Goal: Information Seeking & Learning: Learn about a topic

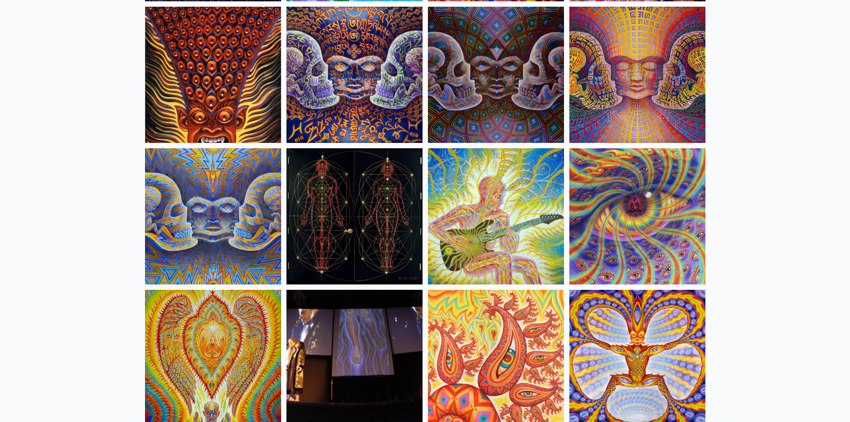
scroll to position [4641, 0]
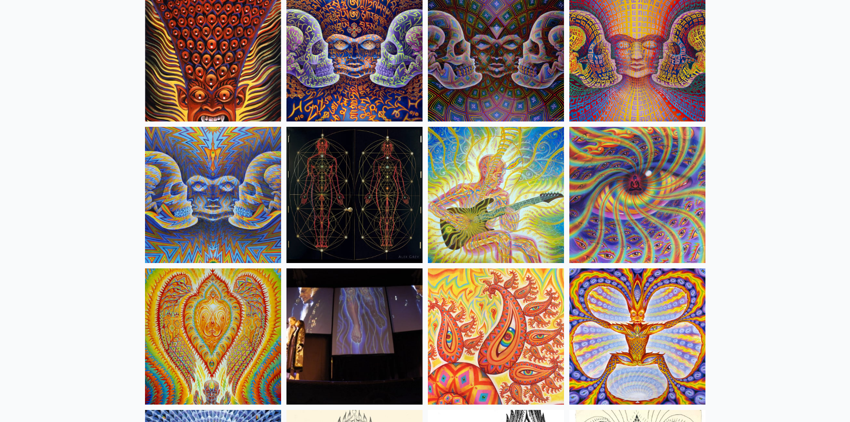
click at [502, 207] on img at bounding box center [496, 195] width 136 height 136
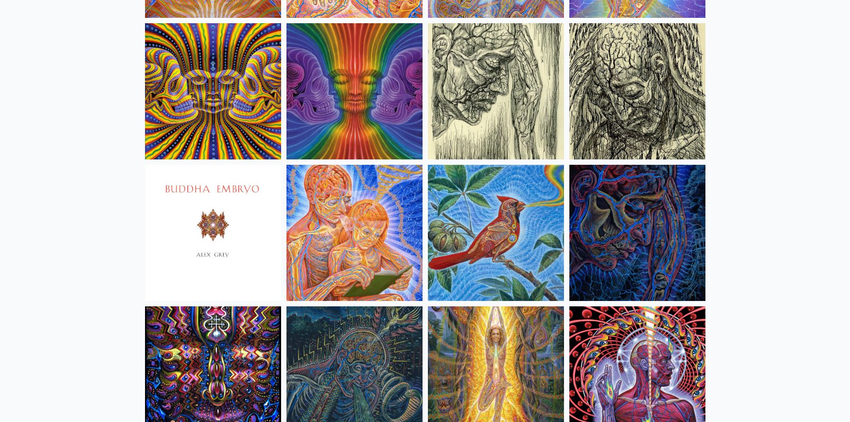
scroll to position [5533, 0]
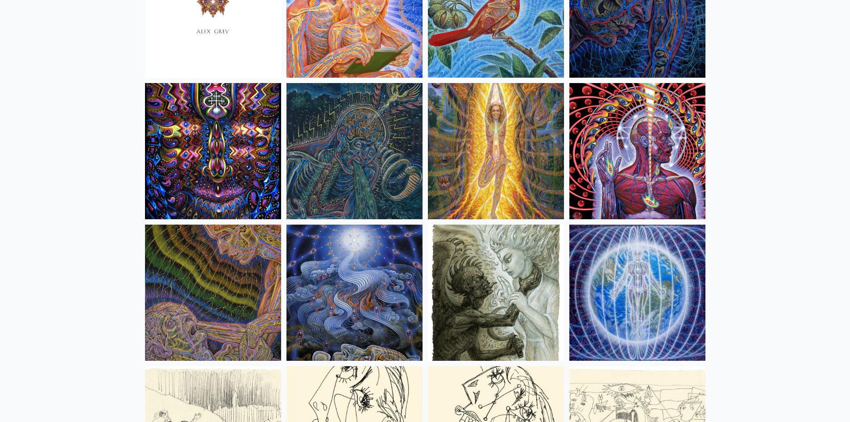
click at [672, 183] on img at bounding box center [637, 151] width 136 height 136
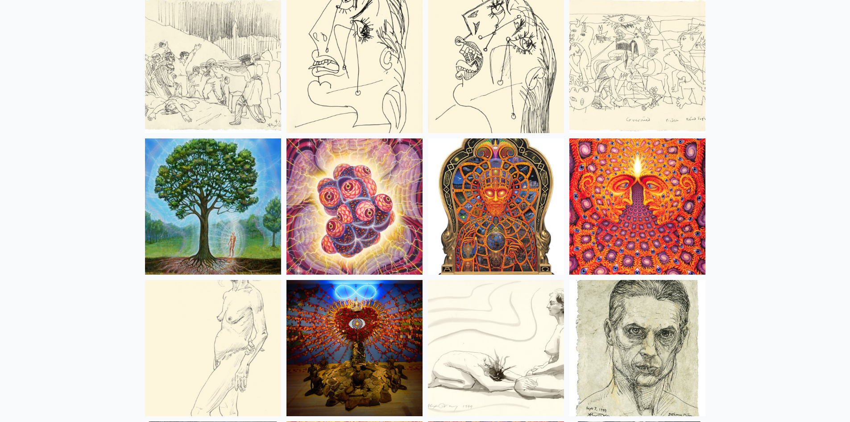
scroll to position [5935, 0]
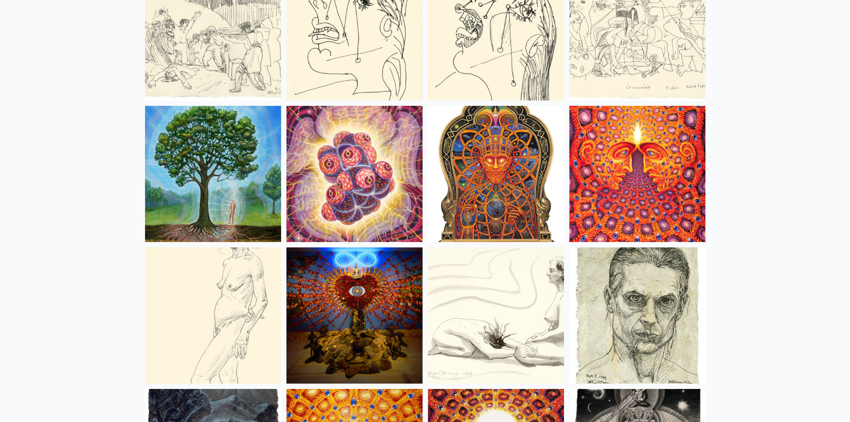
click at [411, 207] on img at bounding box center [354, 174] width 136 height 136
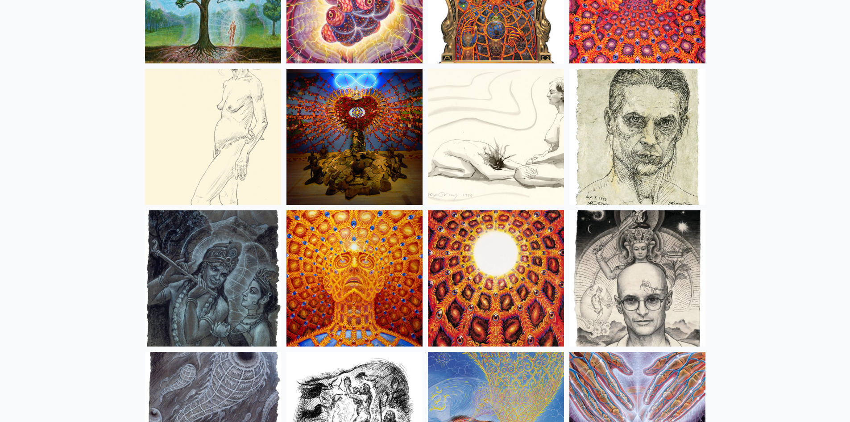
click at [524, 170] on img at bounding box center [496, 137] width 136 height 136
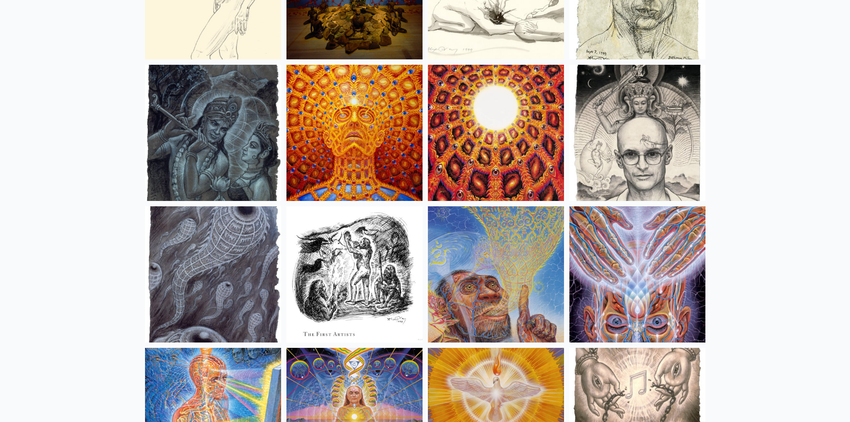
scroll to position [6336, 0]
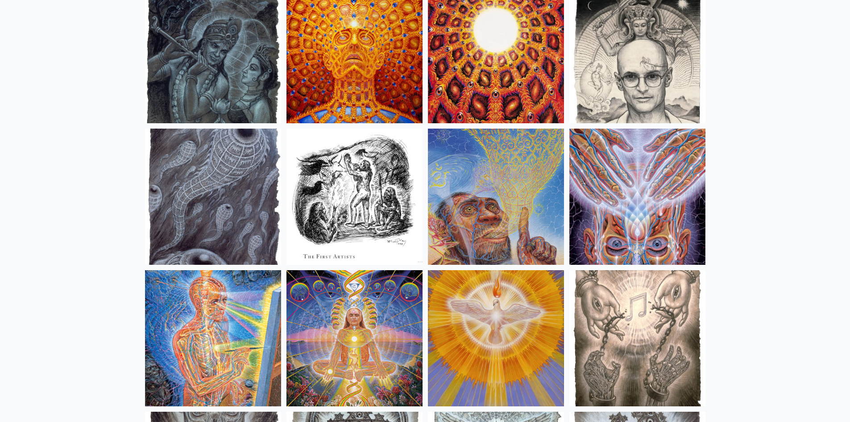
click at [676, 119] on img at bounding box center [637, 55] width 136 height 136
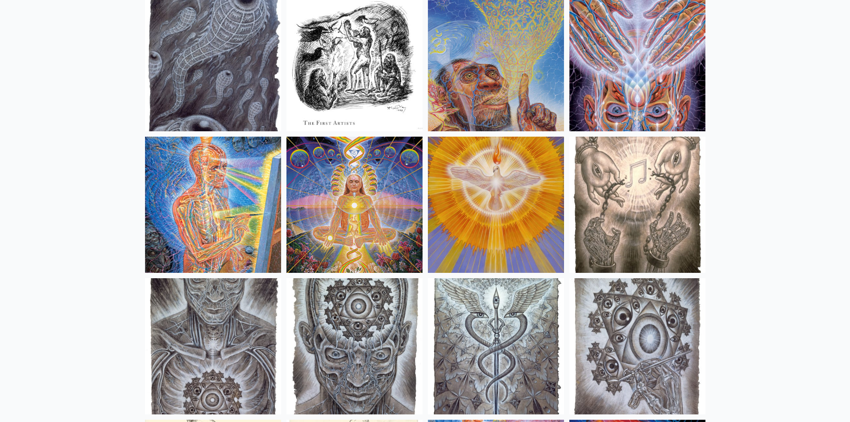
scroll to position [6470, 0]
click at [228, 193] on img at bounding box center [213, 204] width 136 height 136
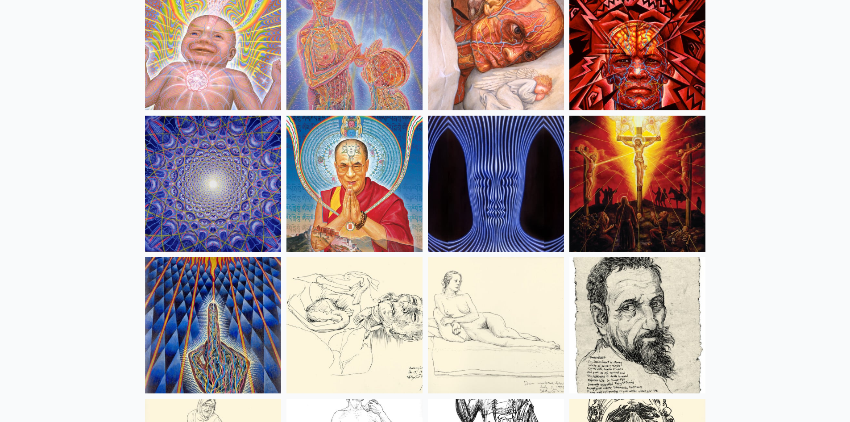
scroll to position [7764, 0]
click at [357, 199] on img at bounding box center [354, 183] width 136 height 136
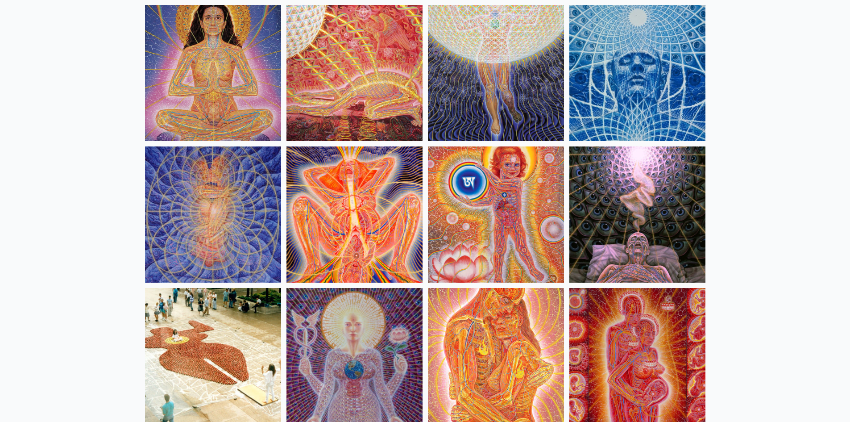
scroll to position [8300, 0]
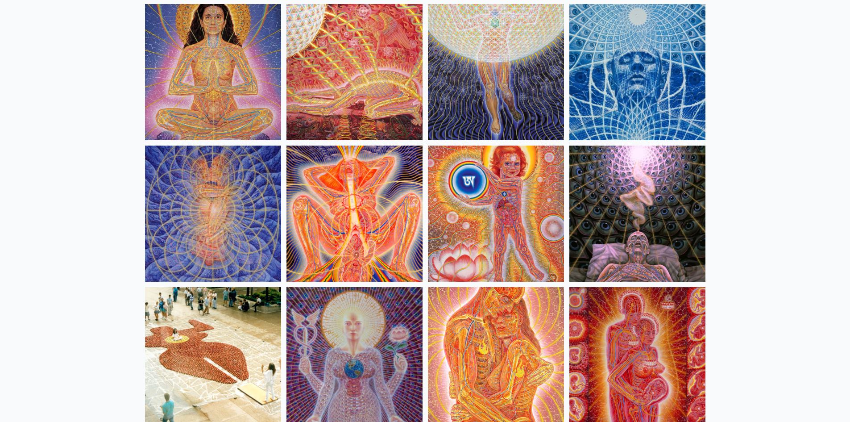
click at [669, 241] on img at bounding box center [637, 213] width 136 height 136
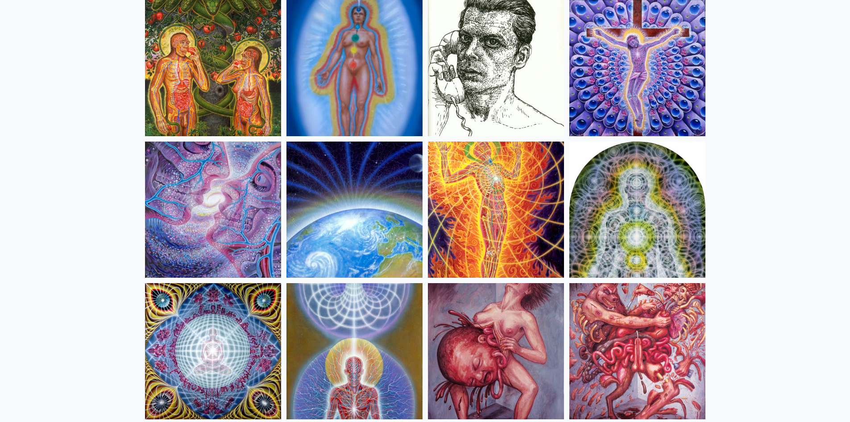
scroll to position [8880, 0]
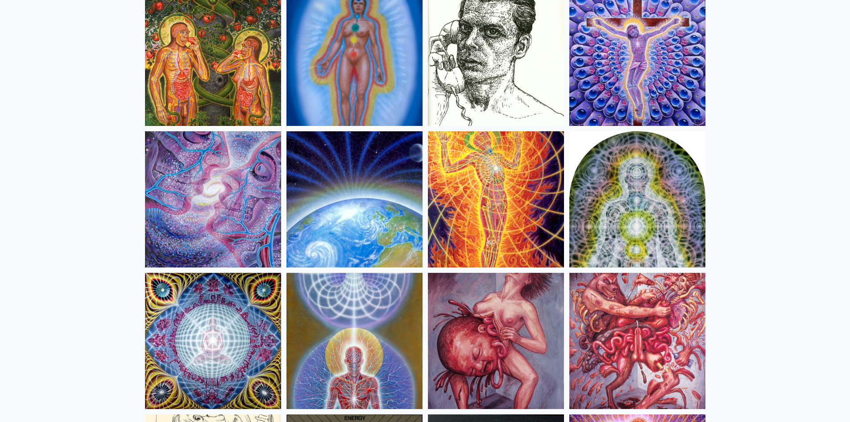
click at [668, 100] on img at bounding box center [637, 58] width 136 height 136
click at [625, 309] on img at bounding box center [637, 341] width 136 height 136
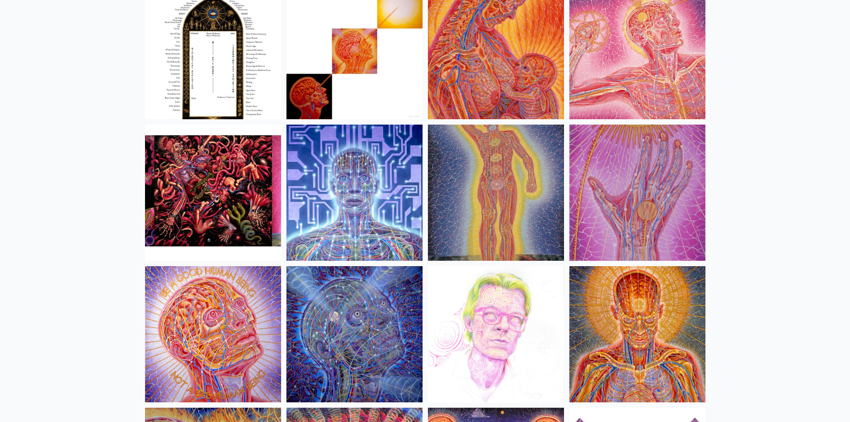
scroll to position [9772, 0]
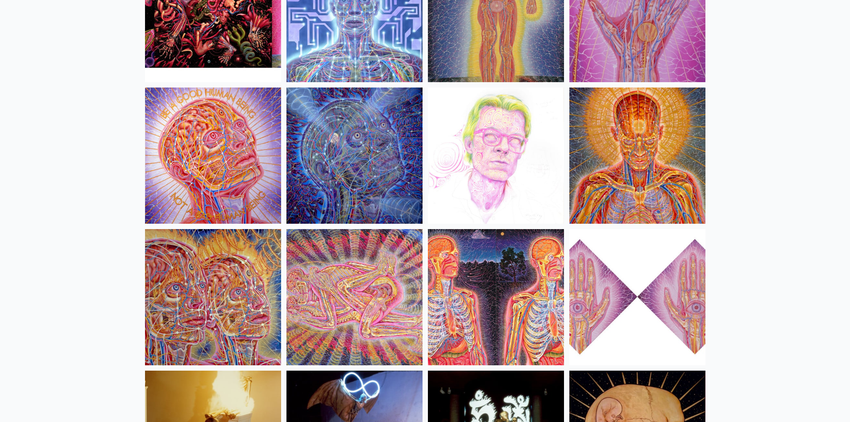
click at [660, 207] on img at bounding box center [637, 155] width 136 height 136
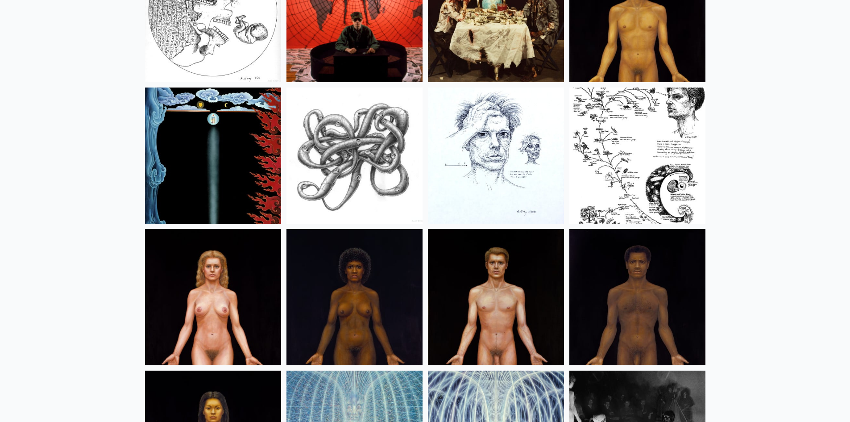
scroll to position [10397, 0]
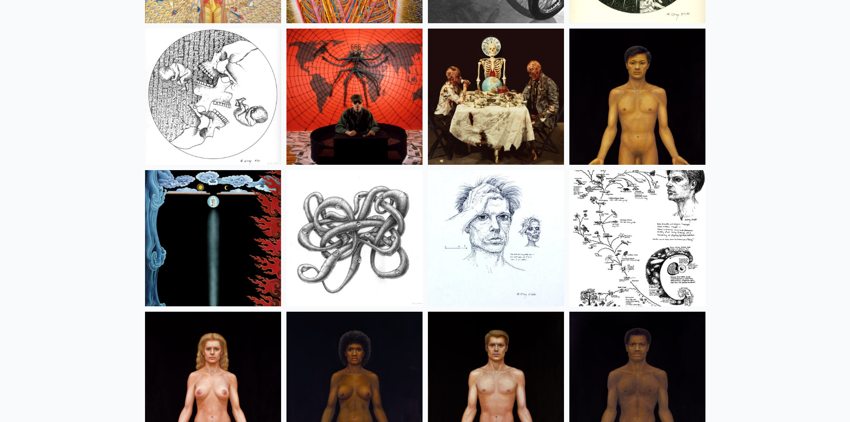
click at [653, 149] on img at bounding box center [637, 97] width 136 height 136
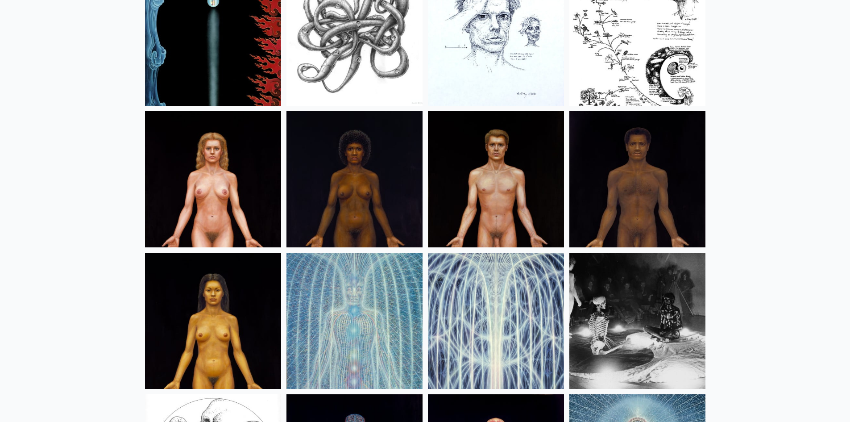
scroll to position [10620, 0]
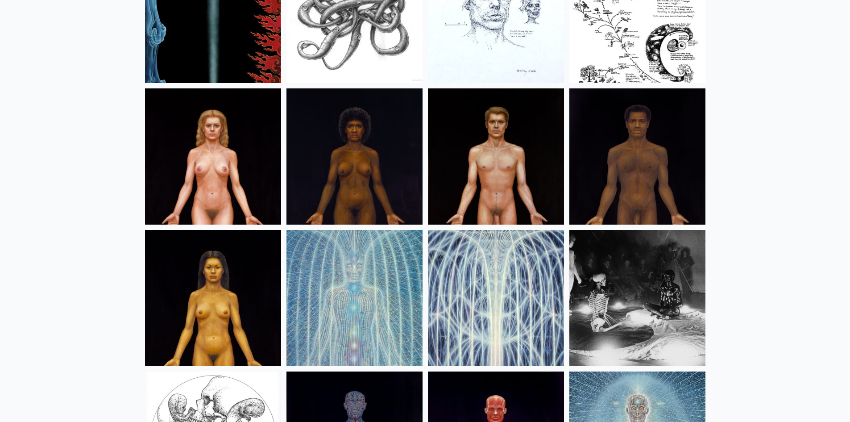
click at [668, 198] on img at bounding box center [637, 156] width 136 height 136
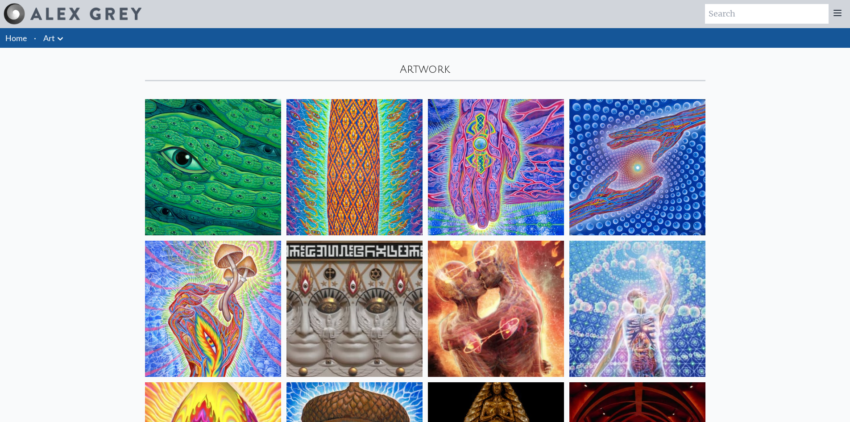
scroll to position [0, 0]
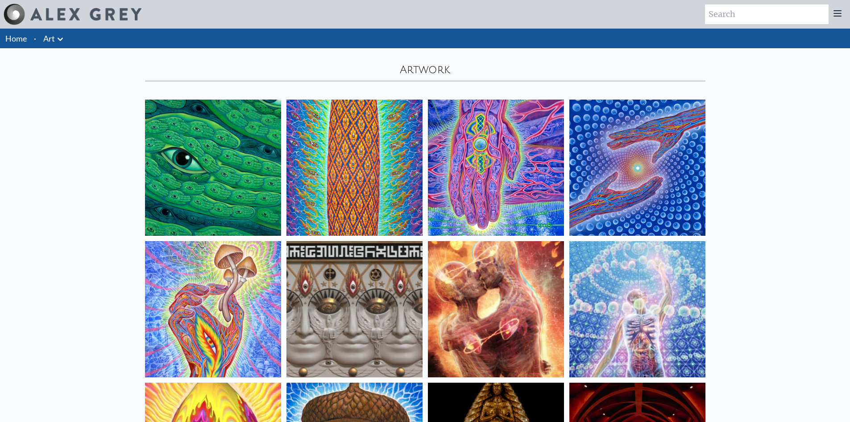
click at [268, 176] on img at bounding box center [213, 168] width 136 height 136
click at [383, 214] on img at bounding box center [354, 168] width 136 height 136
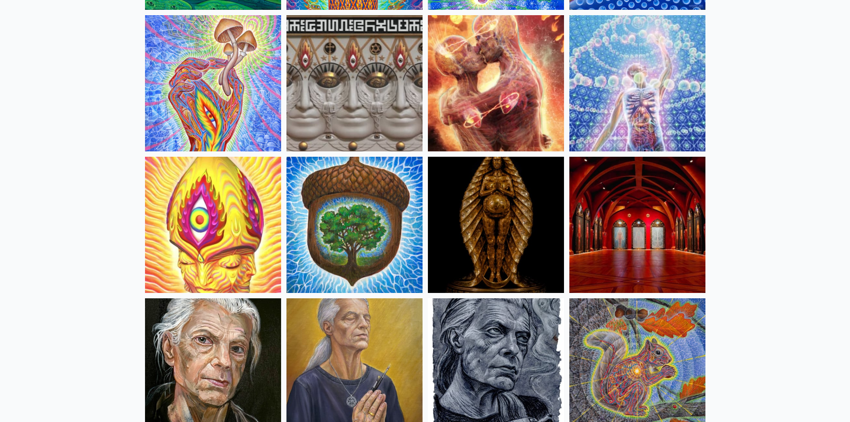
scroll to position [357, 0]
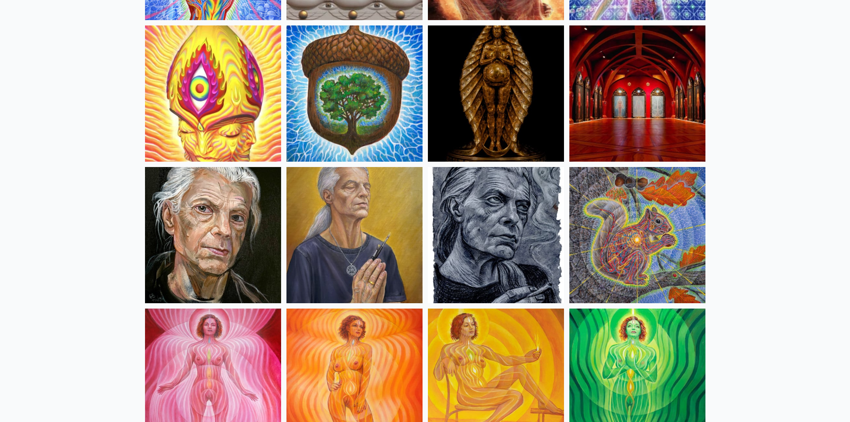
click at [486, 241] on img at bounding box center [496, 235] width 136 height 136
click at [686, 256] on img at bounding box center [637, 235] width 136 height 136
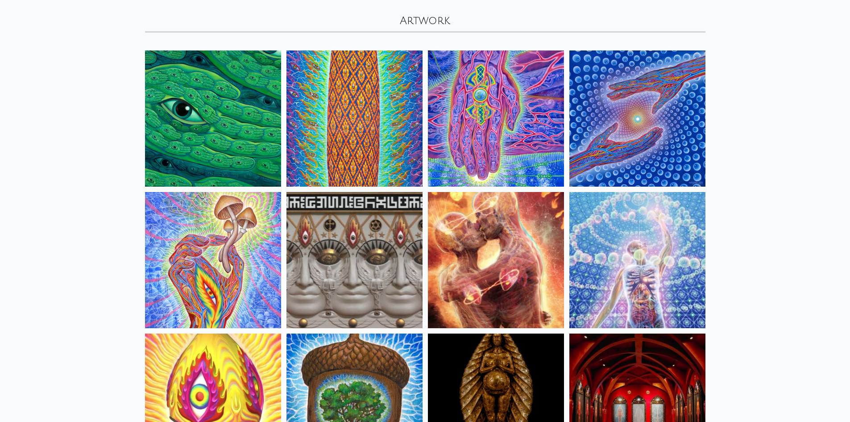
scroll to position [45, 0]
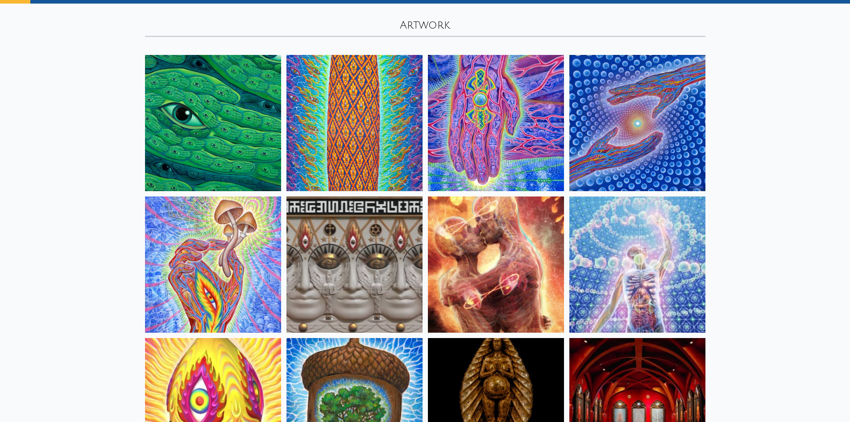
click at [510, 134] on img at bounding box center [496, 123] width 136 height 136
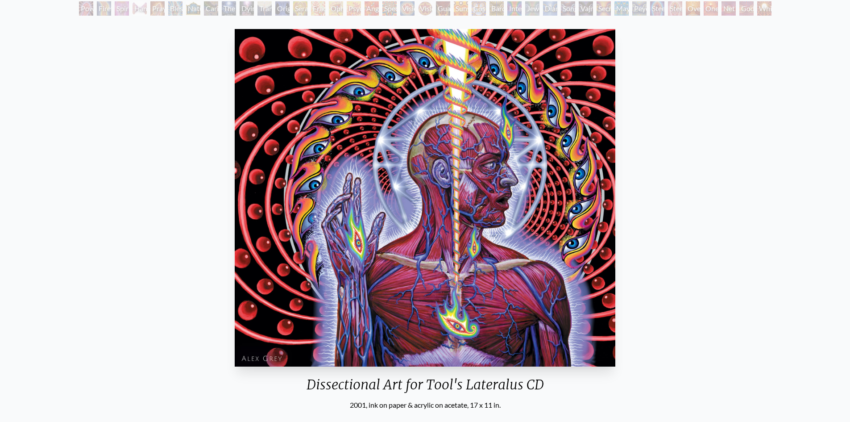
scroll to position [89, 0]
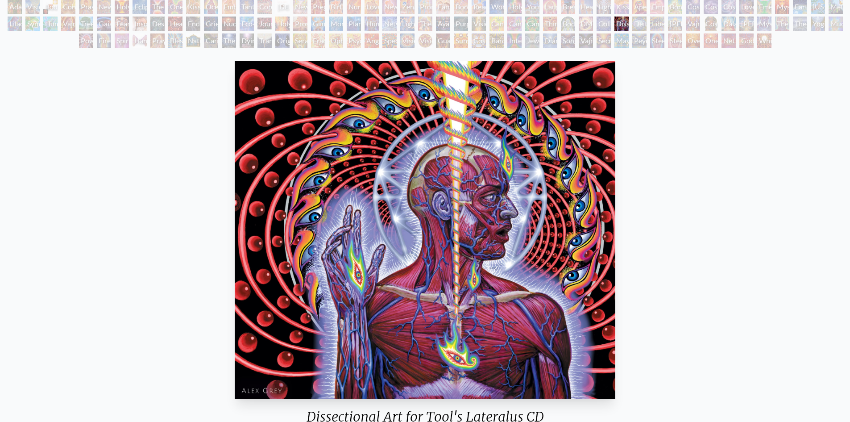
scroll to position [134, 0]
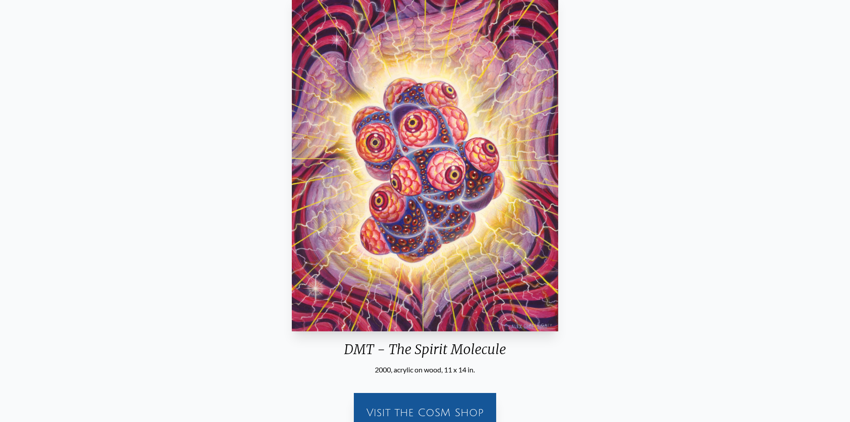
scroll to position [89, 0]
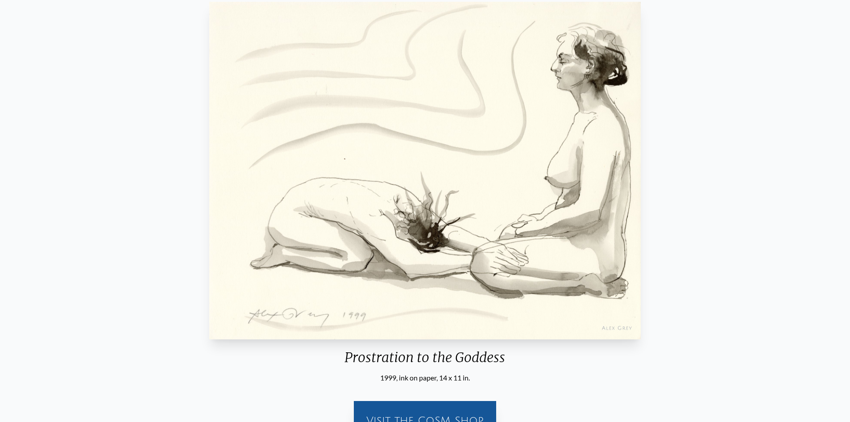
scroll to position [89, 0]
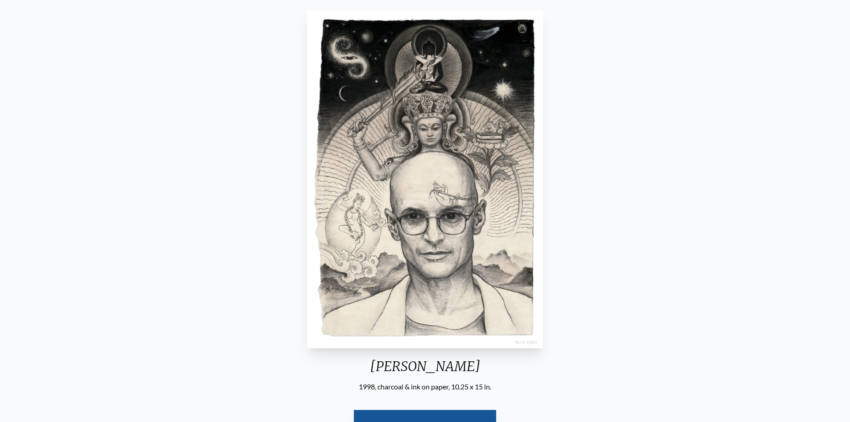
scroll to position [89, 0]
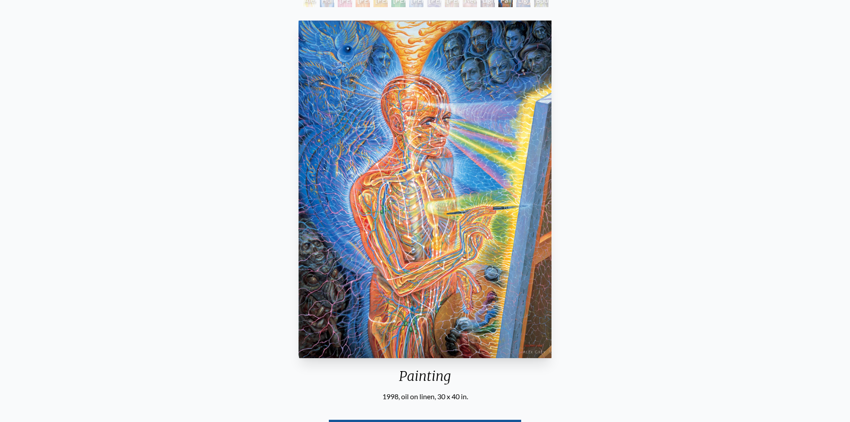
scroll to position [45, 0]
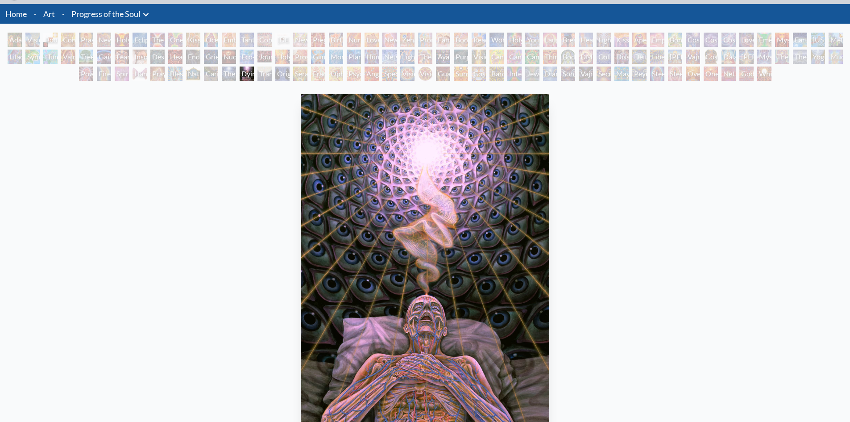
scroll to position [45, 0]
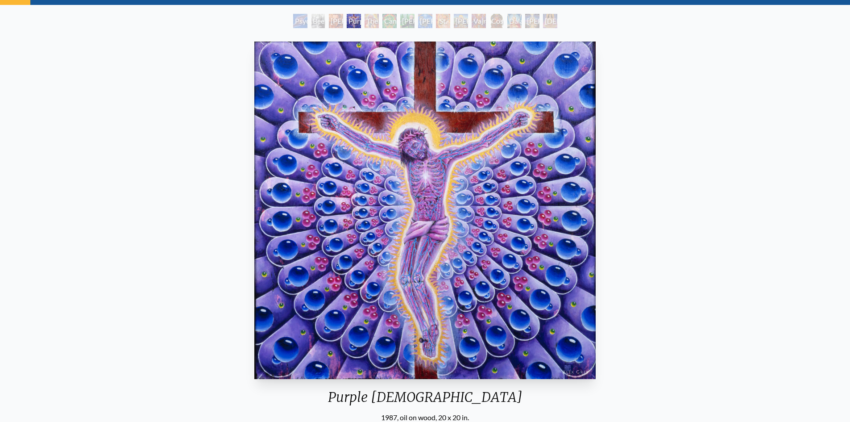
scroll to position [45, 0]
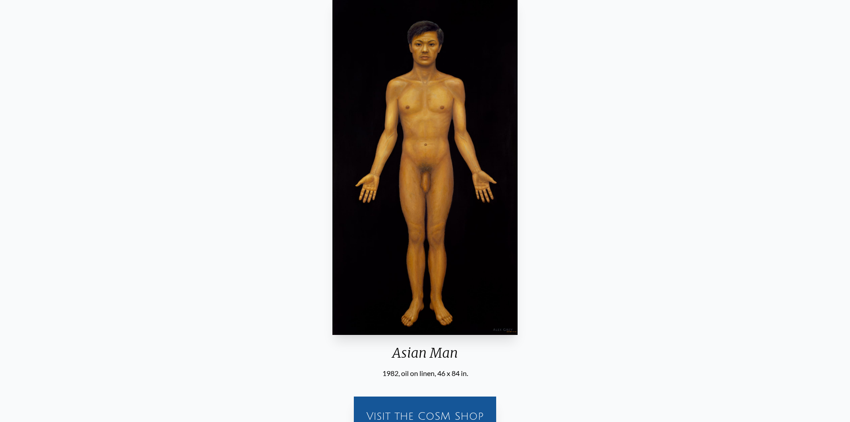
scroll to position [89, 0]
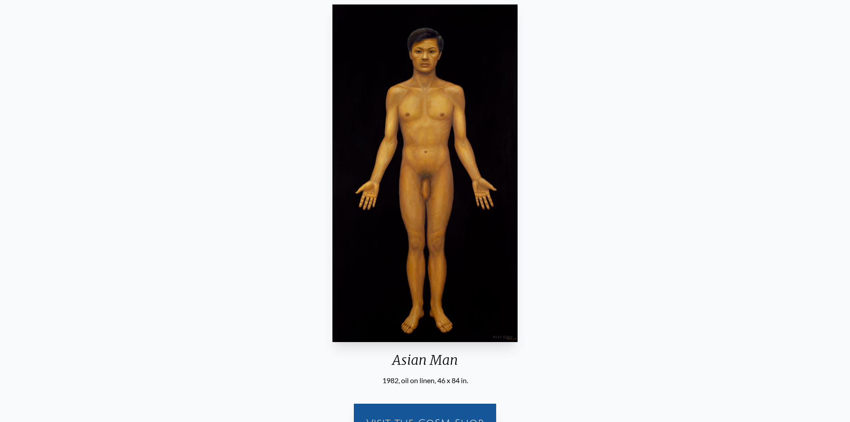
scroll to position [89, 0]
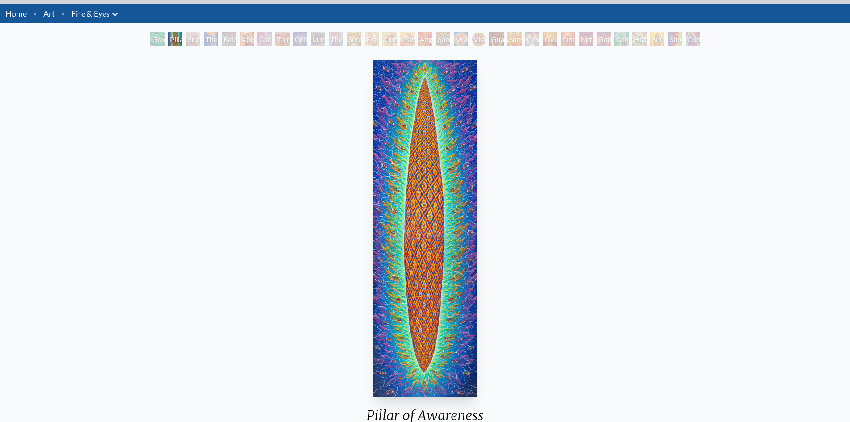
scroll to position [45, 0]
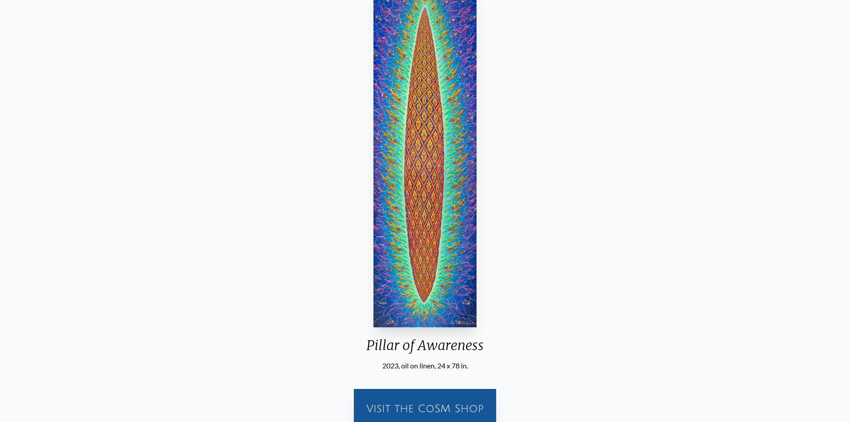
scroll to position [134, 0]
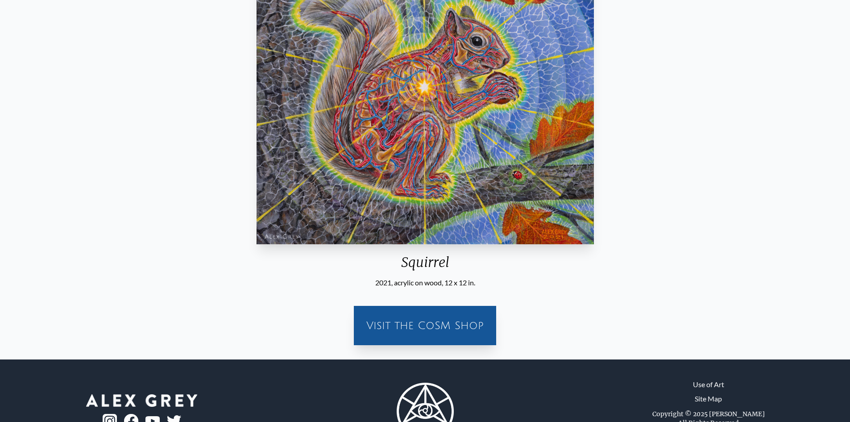
scroll to position [178, 0]
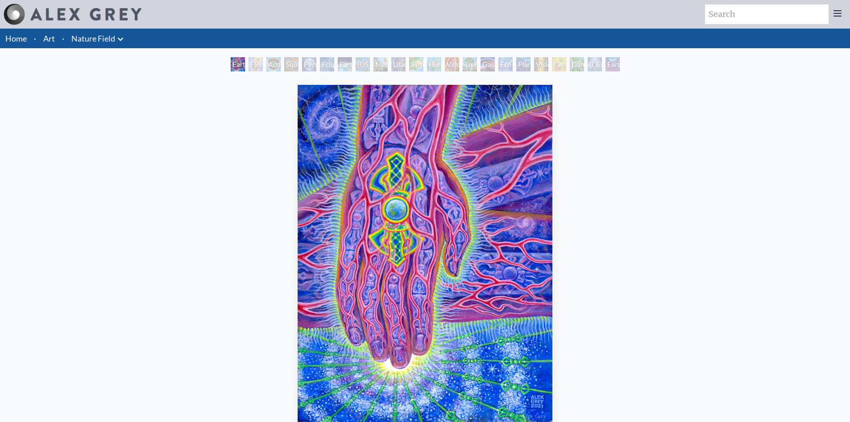
scroll to position [45, 0]
